Goal: Task Accomplishment & Management: Use online tool/utility

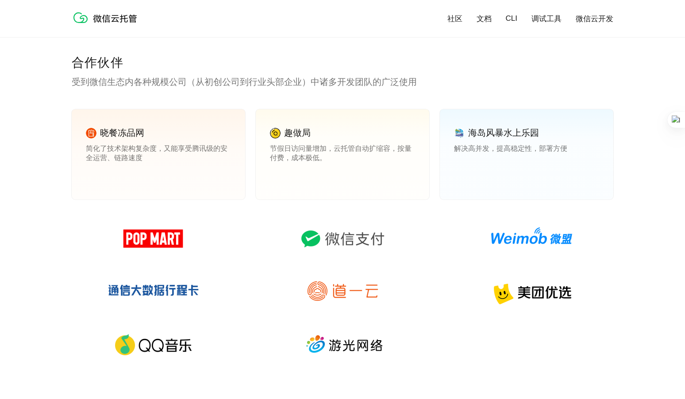
scroll to position [1327, 0]
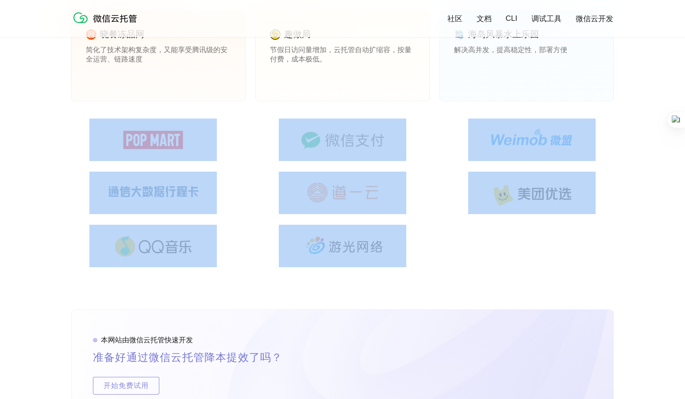
drag, startPoint x: 406, startPoint y: 257, endPoint x: 77, endPoint y: 136, distance: 350.2
click at [77, 136] on div at bounding box center [342, 198] width 541 height 159
click at [66, 208] on div "合作伙伴 受到微信生态内各种规模公司（从初创公司到行业头部企业）中诸多开发团队的广泛使用 晓餐冻品网 简化了技术架构复杂度，又能享受腾讯级的安全运营、链路速度…" at bounding box center [342, 133] width 685 height 354
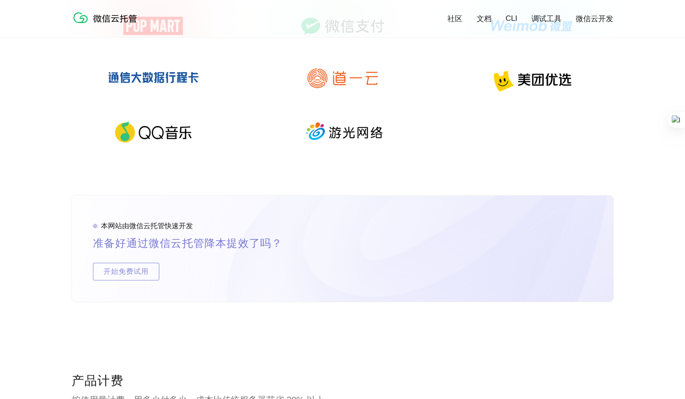
scroll to position [1474, 0]
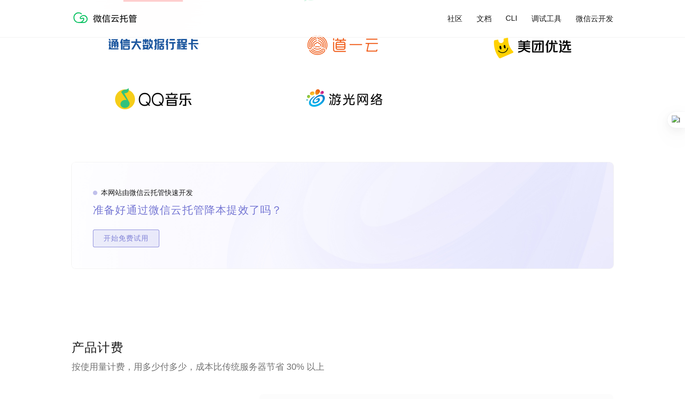
click at [141, 240] on span "开始免费试用" at bounding box center [125, 239] width 65 height 18
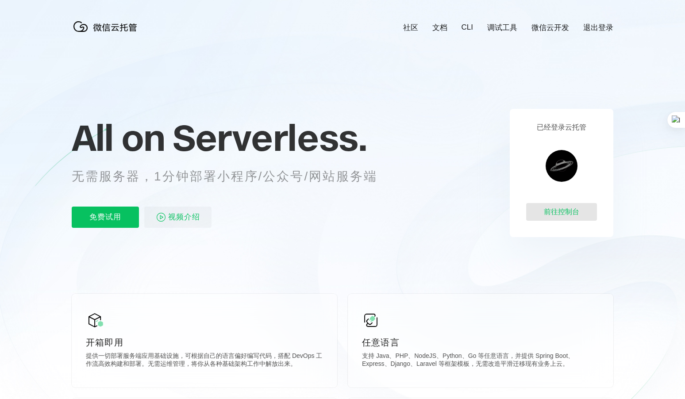
click at [588, 210] on div "前往控制台" at bounding box center [561, 212] width 71 height 18
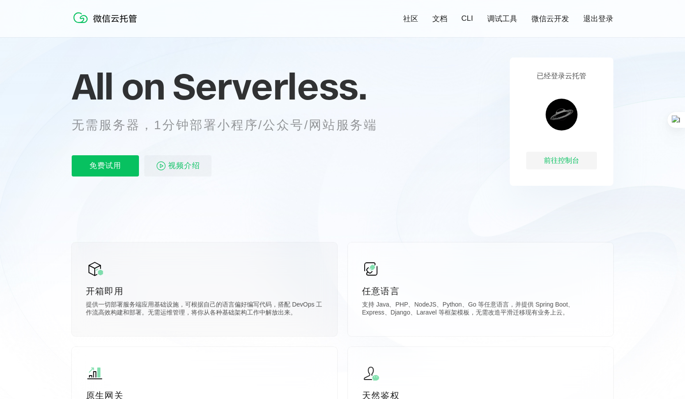
scroll to position [49, 0]
click at [568, 158] on div "前往控制台" at bounding box center [561, 161] width 71 height 18
